Goal: Task Accomplishment & Management: Use online tool/utility

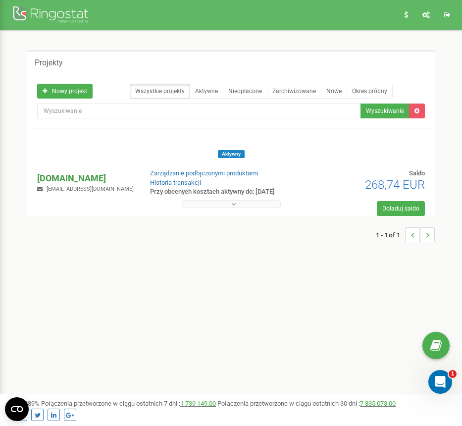
click at [60, 175] on p "[DOMAIN_NAME]" at bounding box center [85, 178] width 97 height 13
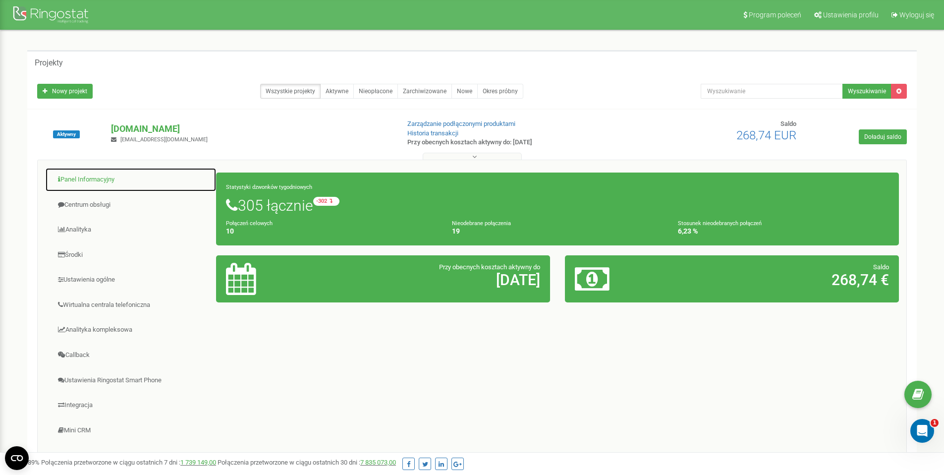
click at [95, 179] on link "Panel Informacyjny" at bounding box center [131, 180] width 172 height 24
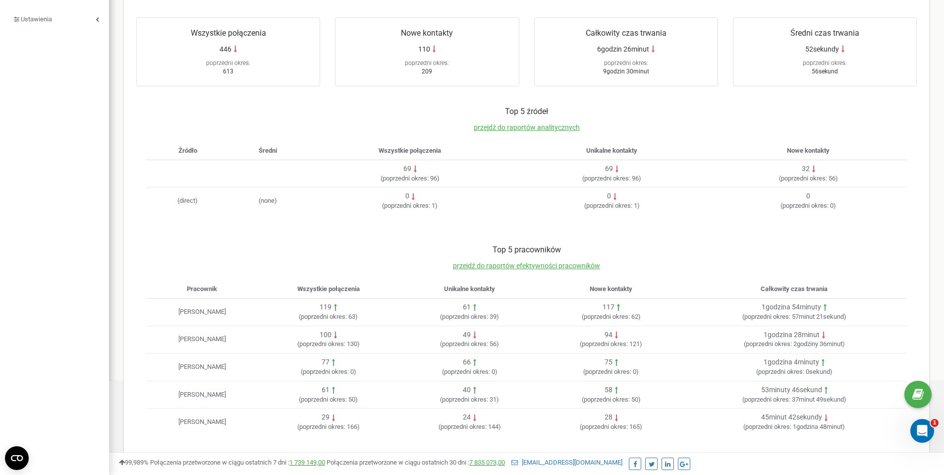
scroll to position [217, 0]
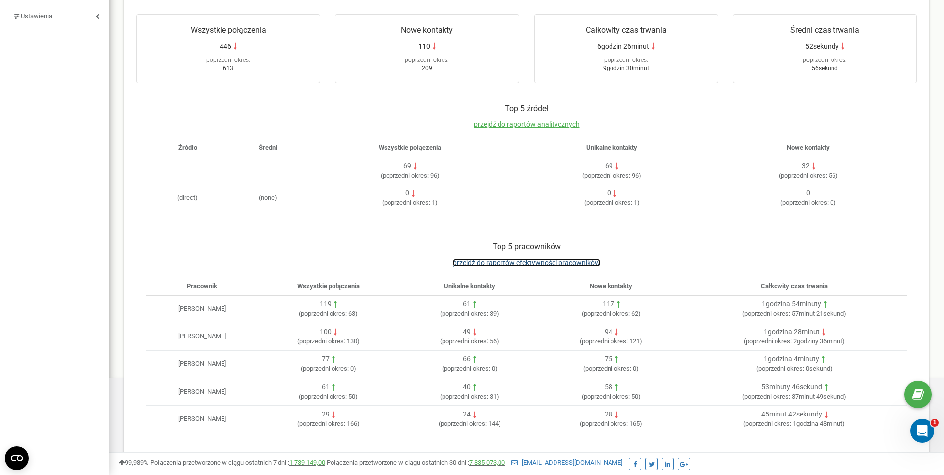
click at [502, 260] on span "przejdź do raportów efektywności pracowników" at bounding box center [526, 263] width 147 height 8
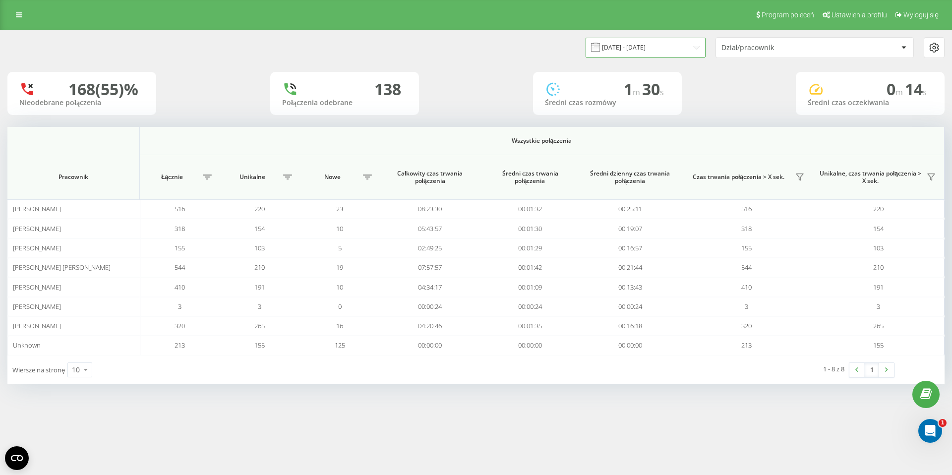
click at [637, 53] on input "[DATE] - [DATE]" at bounding box center [645, 47] width 120 height 19
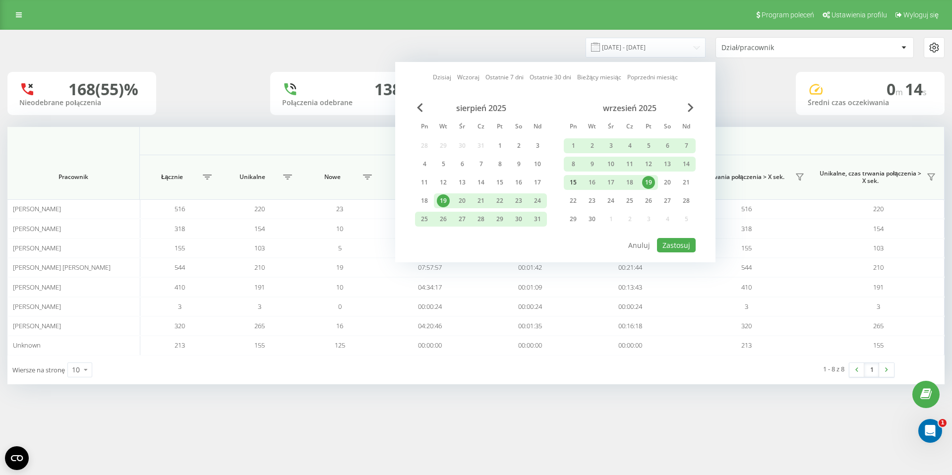
click at [569, 183] on div "15" at bounding box center [573, 182] width 13 height 13
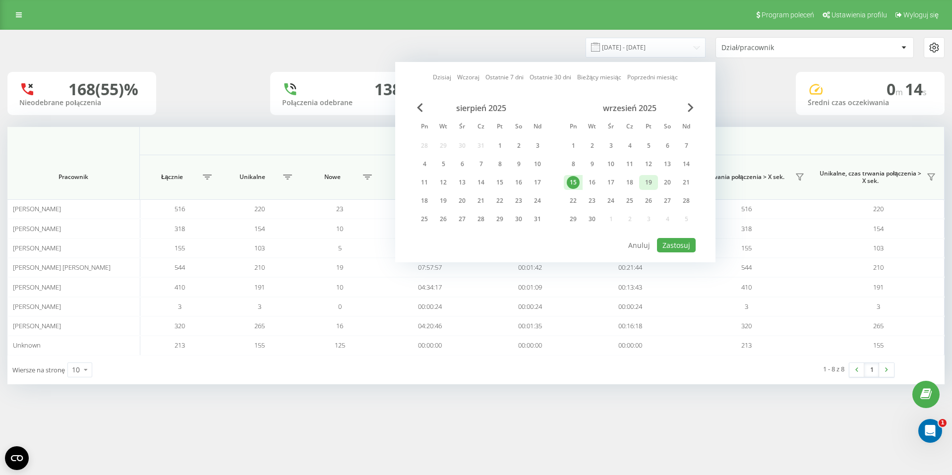
click at [646, 183] on div "19" at bounding box center [648, 182] width 13 height 13
click at [671, 241] on button "Zastosuj" at bounding box center [676, 245] width 39 height 14
type input "[DATE] - [DATE]"
